Goal: Find specific page/section: Find specific page/section

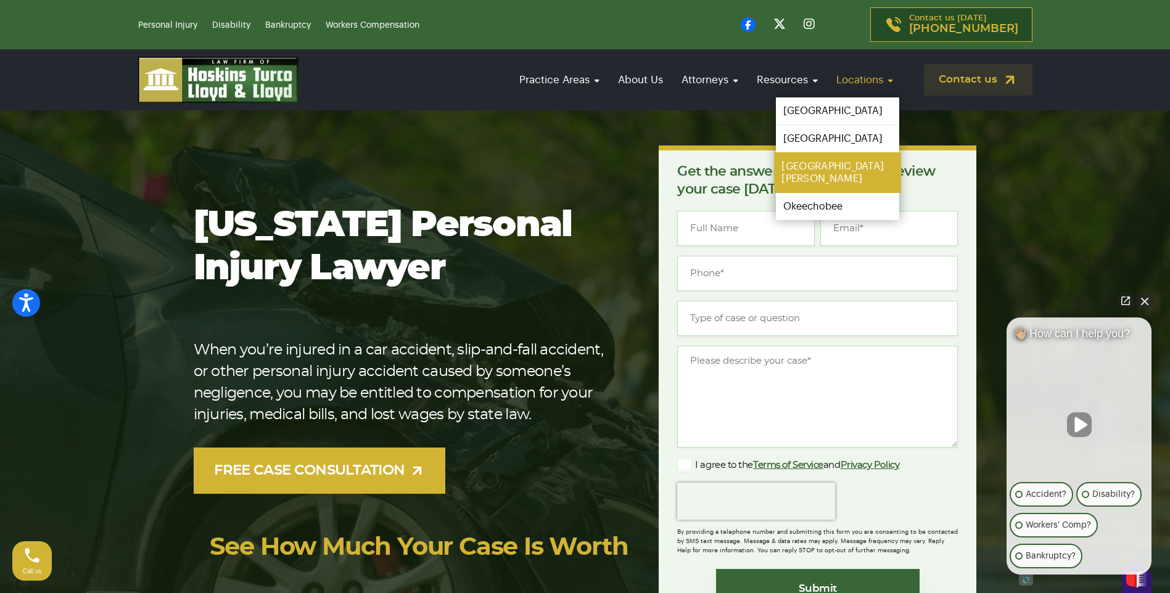
click at [811, 162] on link "[GEOGRAPHIC_DATA][PERSON_NAME]" at bounding box center [837, 172] width 127 height 41
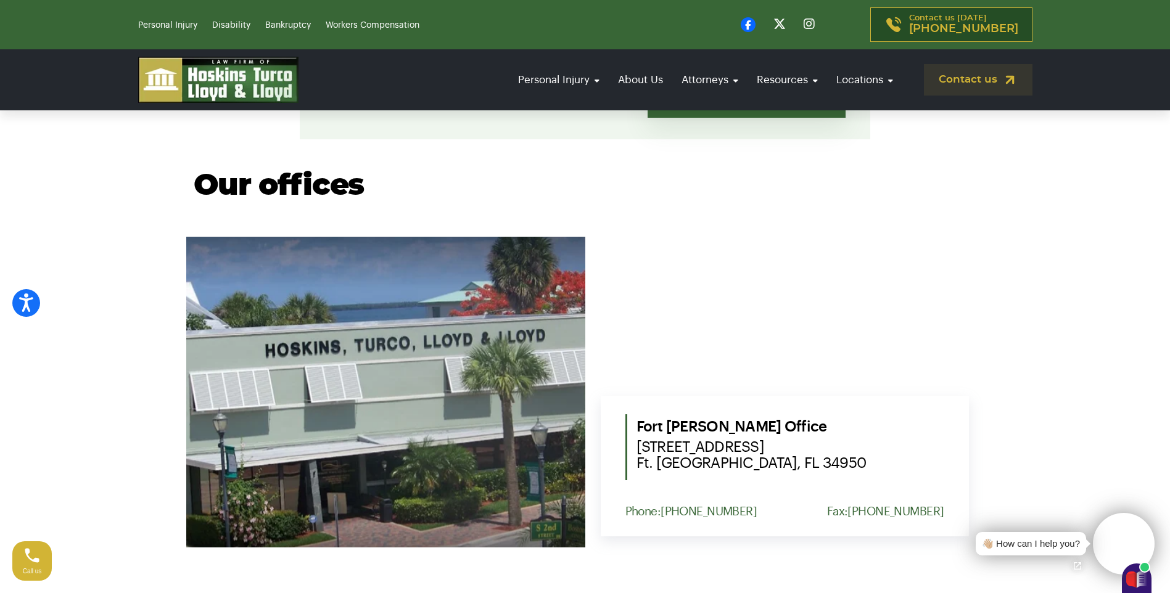
scroll to position [370, 0]
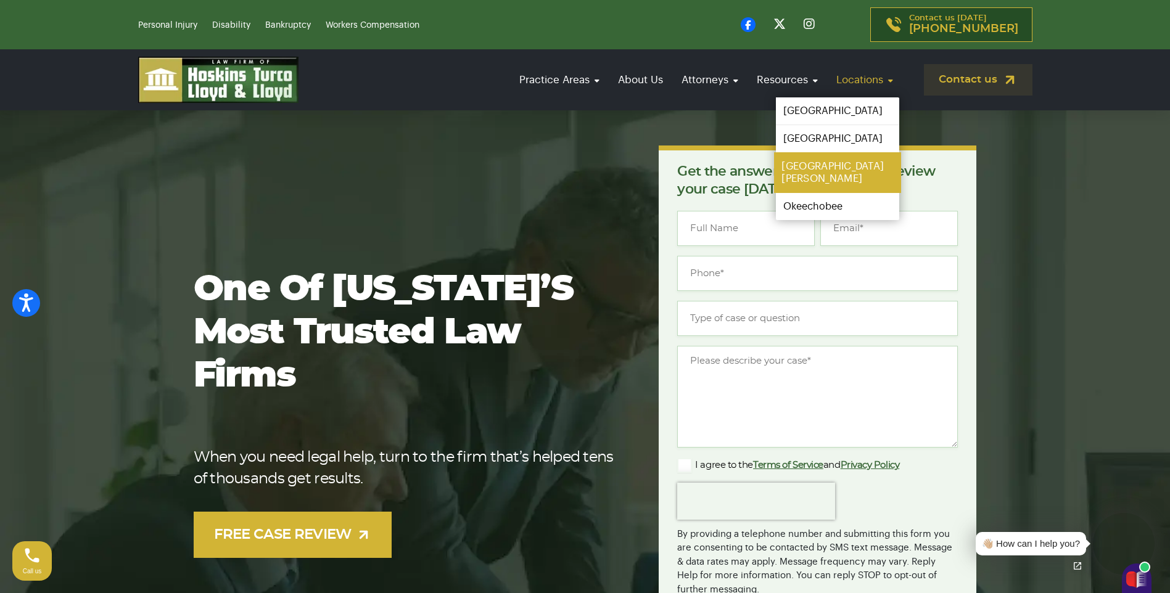
click at [819, 163] on link "[GEOGRAPHIC_DATA][PERSON_NAME]" at bounding box center [837, 172] width 127 height 41
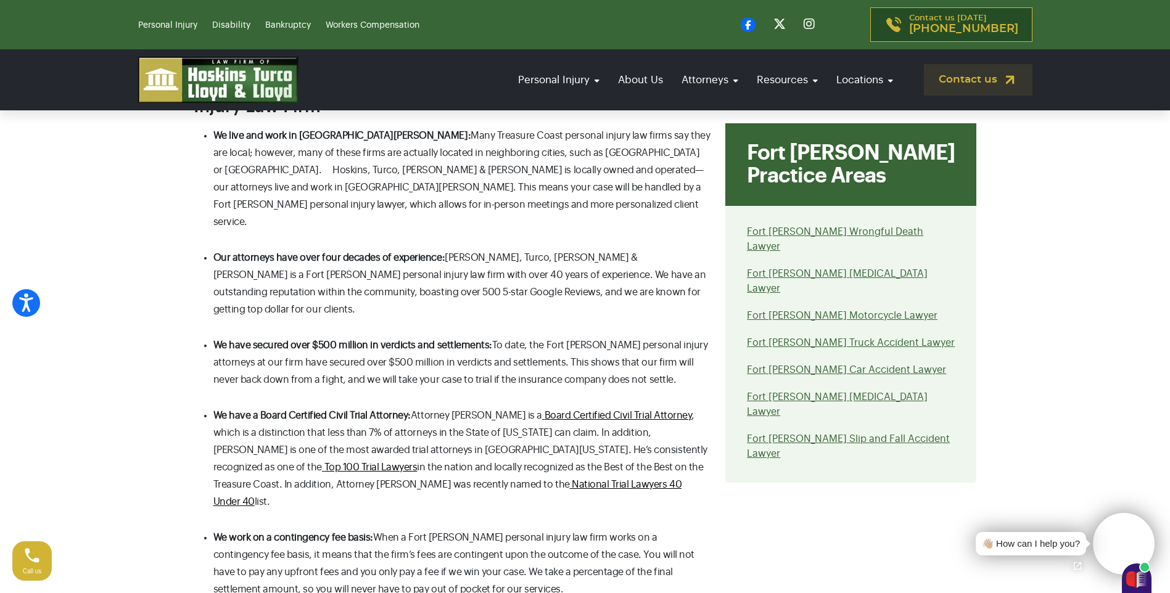
scroll to position [1110, 0]
